Goal: Transaction & Acquisition: Purchase product/service

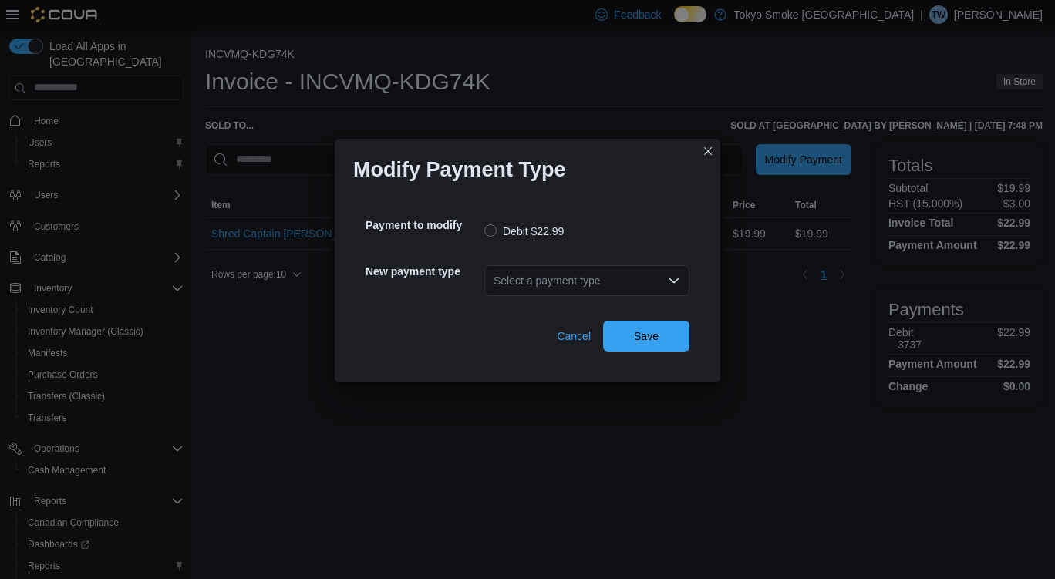
click at [557, 287] on div "Select a payment type" at bounding box center [586, 280] width 205 height 31
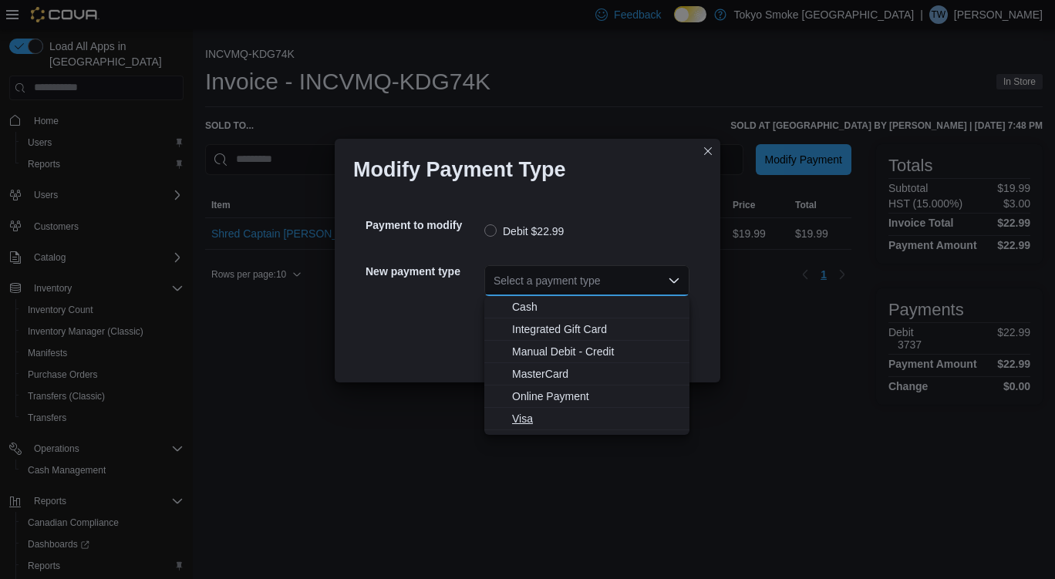
click at [539, 417] on span "Visa" at bounding box center [596, 418] width 168 height 15
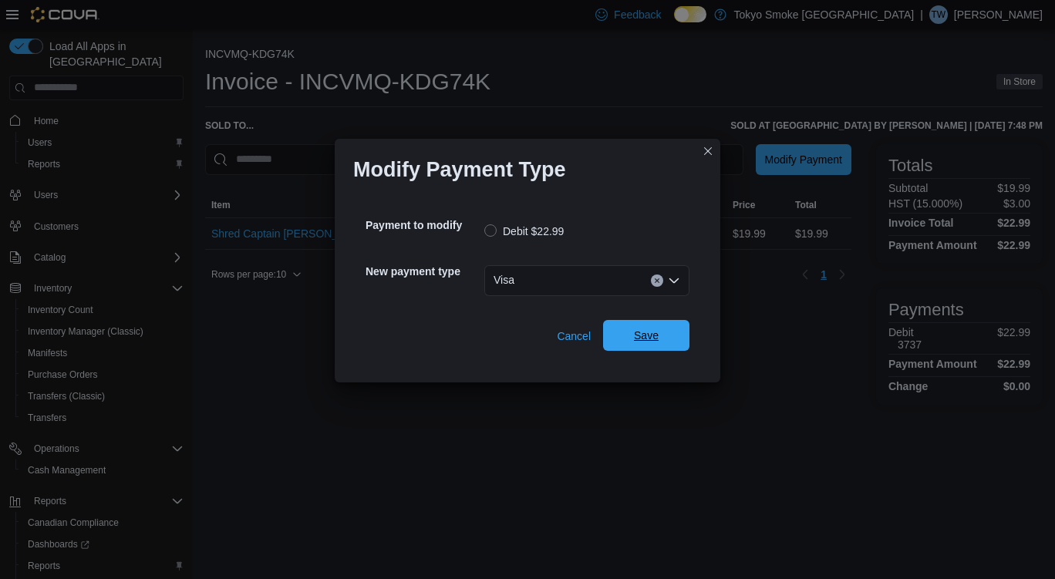
click at [647, 336] on span "Save" at bounding box center [646, 335] width 25 height 15
click at [599, 273] on div "Select a payment type" at bounding box center [586, 280] width 205 height 31
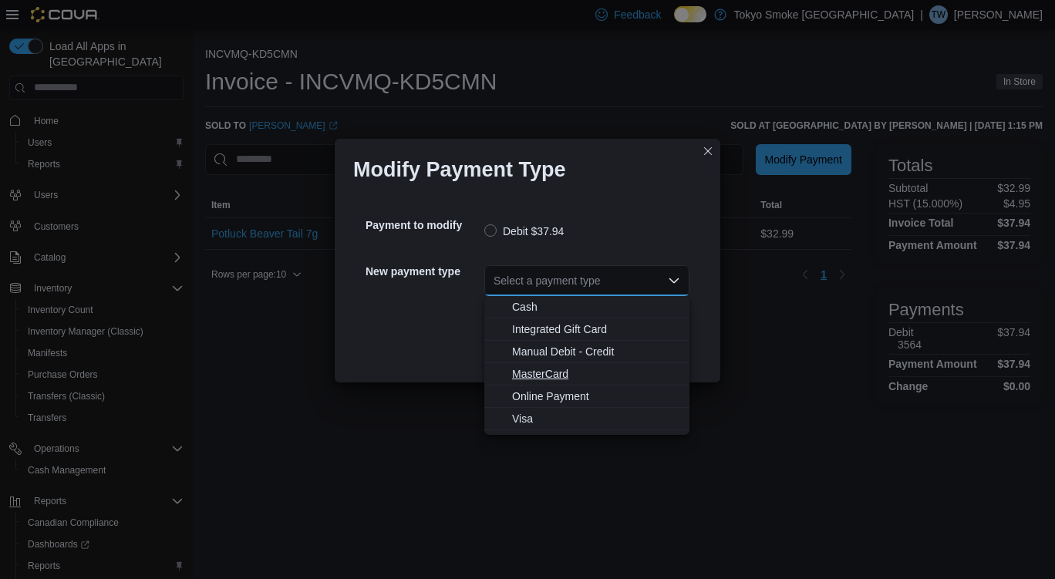
click at [552, 370] on span "MasterCard" at bounding box center [596, 373] width 168 height 15
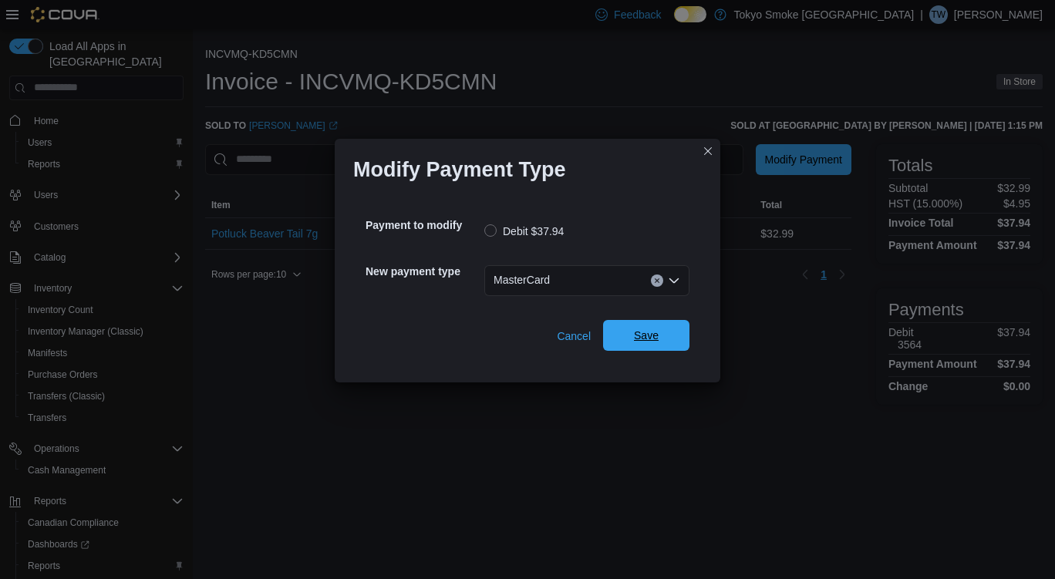
click at [639, 343] on span "Save" at bounding box center [646, 335] width 68 height 31
